Goal: Find specific page/section: Find specific page/section

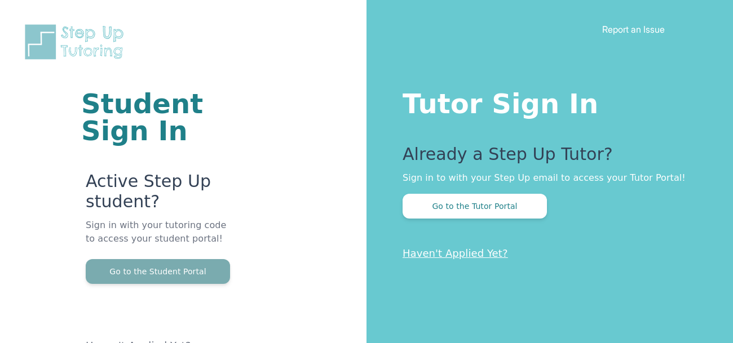
click at [206, 268] on button "Go to the Student Portal" at bounding box center [158, 271] width 144 height 25
click at [202, 273] on button "Go to the Student Portal" at bounding box center [158, 271] width 144 height 25
click at [176, 272] on button "Go to the Student Portal" at bounding box center [158, 271] width 144 height 25
click at [200, 283] on button "Go to the Student Portal" at bounding box center [158, 271] width 144 height 25
click at [191, 273] on button "Go to the Student Portal" at bounding box center [158, 271] width 144 height 25
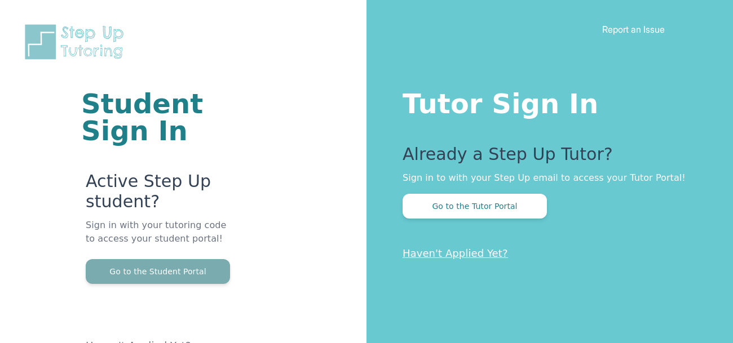
click at [198, 280] on button "Go to the Student Portal" at bounding box center [158, 271] width 144 height 25
click at [187, 282] on button "Go to the Student Portal" at bounding box center [158, 271] width 144 height 25
click at [188, 281] on button "Go to the Student Portal" at bounding box center [158, 271] width 144 height 25
click at [178, 281] on button "Go to the Student Portal" at bounding box center [158, 271] width 144 height 25
click at [183, 268] on button "Go to the Student Portal" at bounding box center [158, 271] width 144 height 25
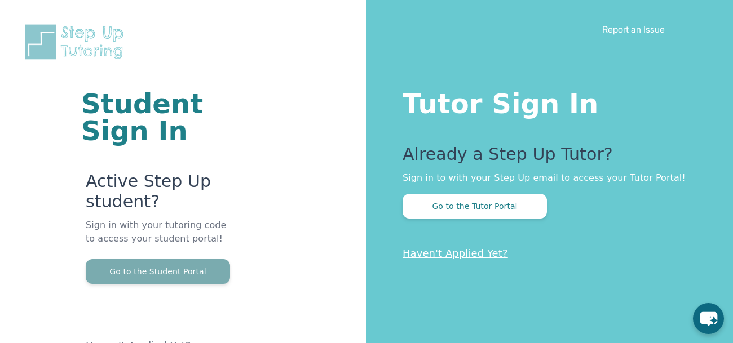
click at [205, 282] on button "Go to the Student Portal" at bounding box center [158, 271] width 144 height 25
click at [194, 275] on button "Go to the Student Portal" at bounding box center [158, 271] width 144 height 25
click at [188, 276] on button "Go to the Student Portal" at bounding box center [158, 271] width 144 height 25
click at [188, 270] on button "Go to the Student Portal" at bounding box center [158, 271] width 144 height 25
